Goal: Entertainment & Leisure: Consume media (video, audio)

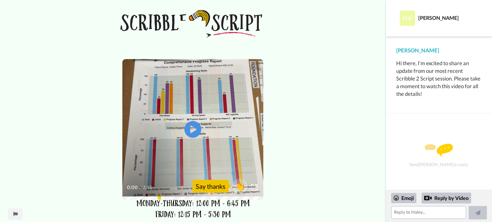
click at [195, 129] on icon "Play/Pause" at bounding box center [192, 130] width 17 height 30
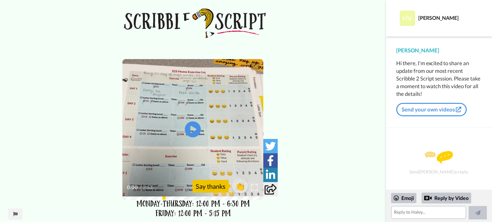
click at [255, 189] on img at bounding box center [254, 188] width 7 height 7
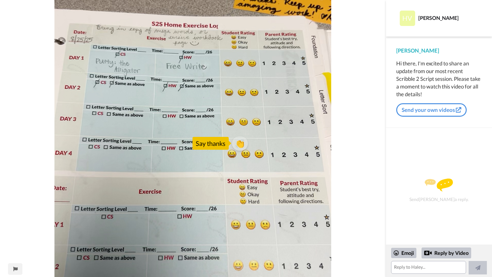
click at [208, 122] on video at bounding box center [193, 138] width 386 height 277
click at [219, 130] on video at bounding box center [193, 138] width 386 height 277
click at [210, 170] on video at bounding box center [193, 138] width 386 height 277
click at [321, 165] on video at bounding box center [193, 138] width 386 height 277
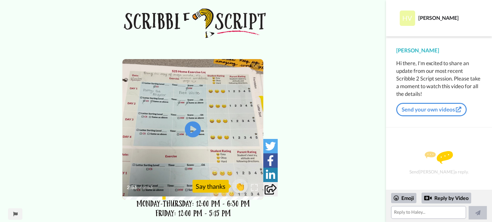
click at [251, 187] on img at bounding box center [254, 188] width 7 height 7
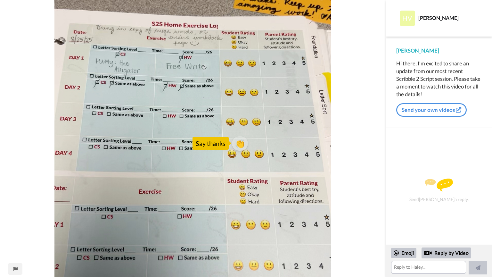
click at [234, 140] on video at bounding box center [193, 138] width 386 height 277
